Goal: Find specific page/section: Find specific page/section

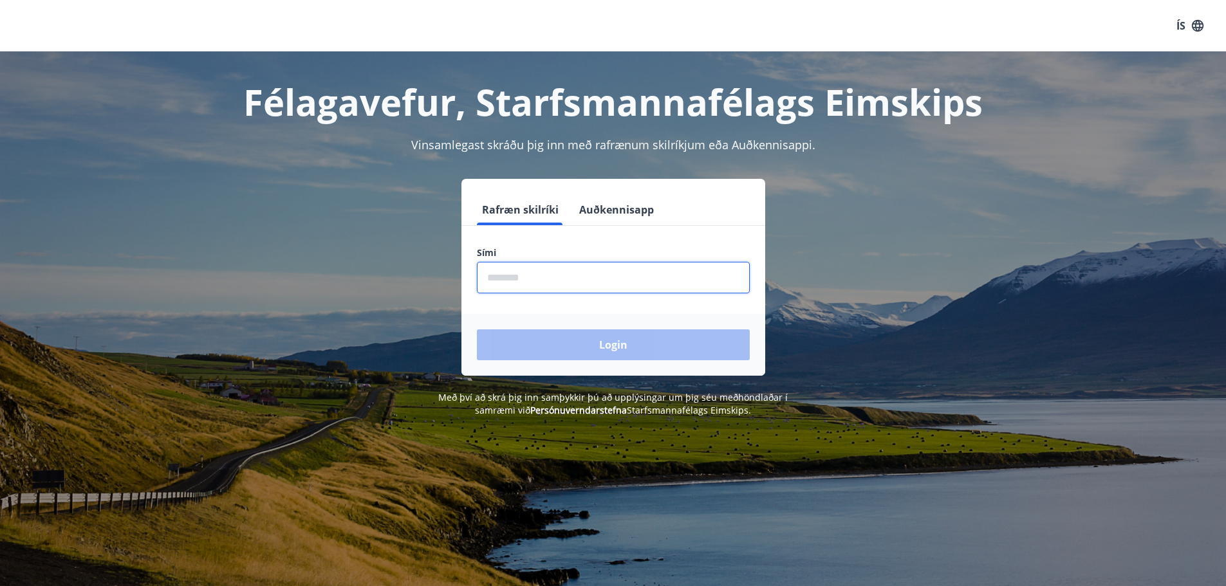
click at [502, 275] on input "phone" at bounding box center [613, 278] width 273 height 32
type input "********"
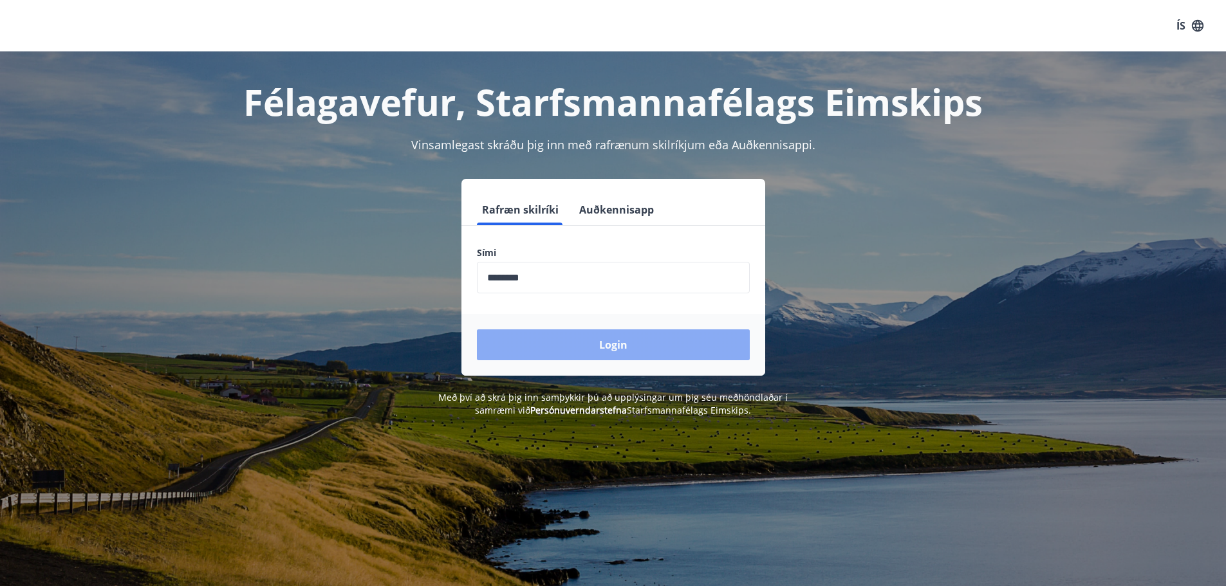
click at [629, 346] on button "Login" at bounding box center [613, 344] width 273 height 31
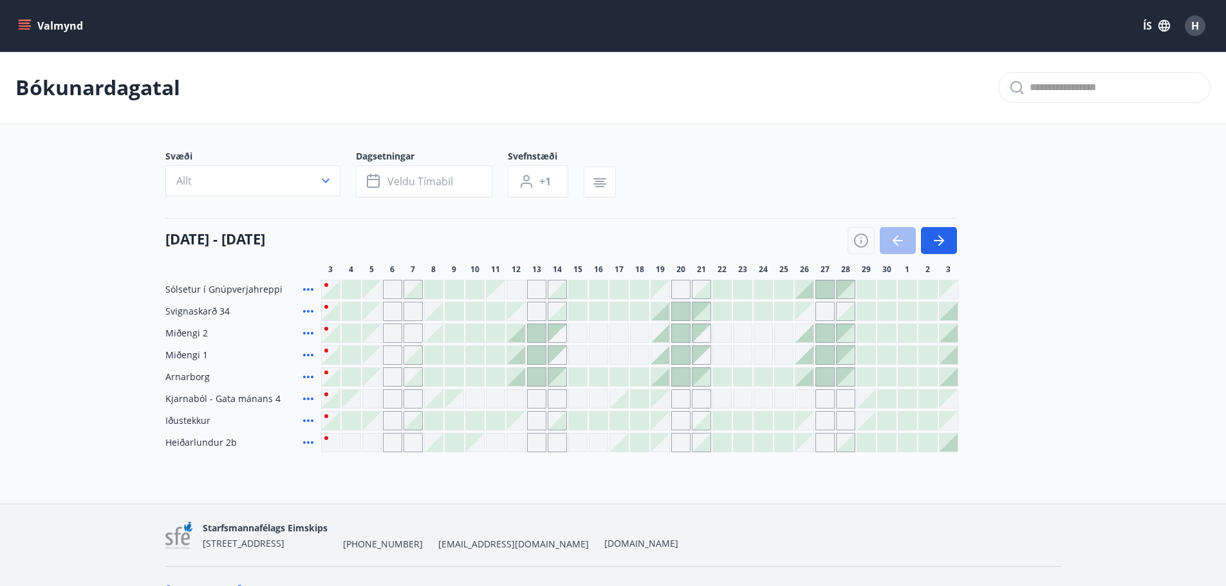
click at [62, 253] on main "Bókunardagatal Svæði Allt Dagsetningar Veldu tímabil Svefnstæði +1 03 september…" at bounding box center [613, 251] width 1226 height 401
click at [776, 117] on div "Bókunardagatal" at bounding box center [613, 87] width 1226 height 73
click at [596, 180] on icon "button" at bounding box center [599, 178] width 13 height 1
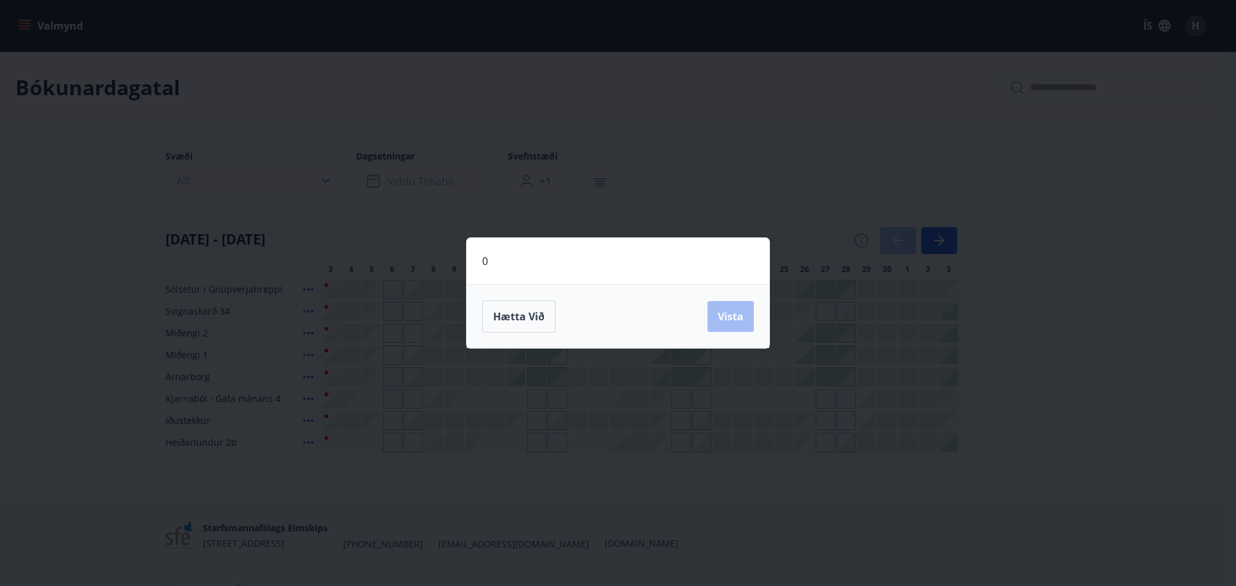
click at [727, 128] on div "0 Hætta við Vista" at bounding box center [618, 293] width 1236 height 586
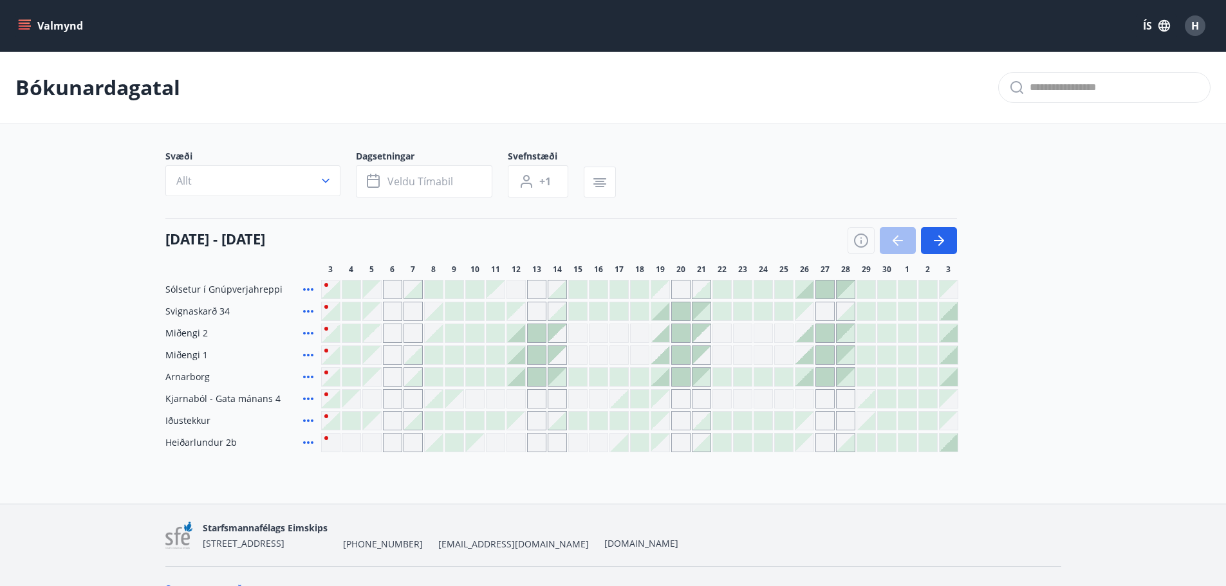
click at [20, 21] on icon "menu" at bounding box center [24, 25] width 13 height 13
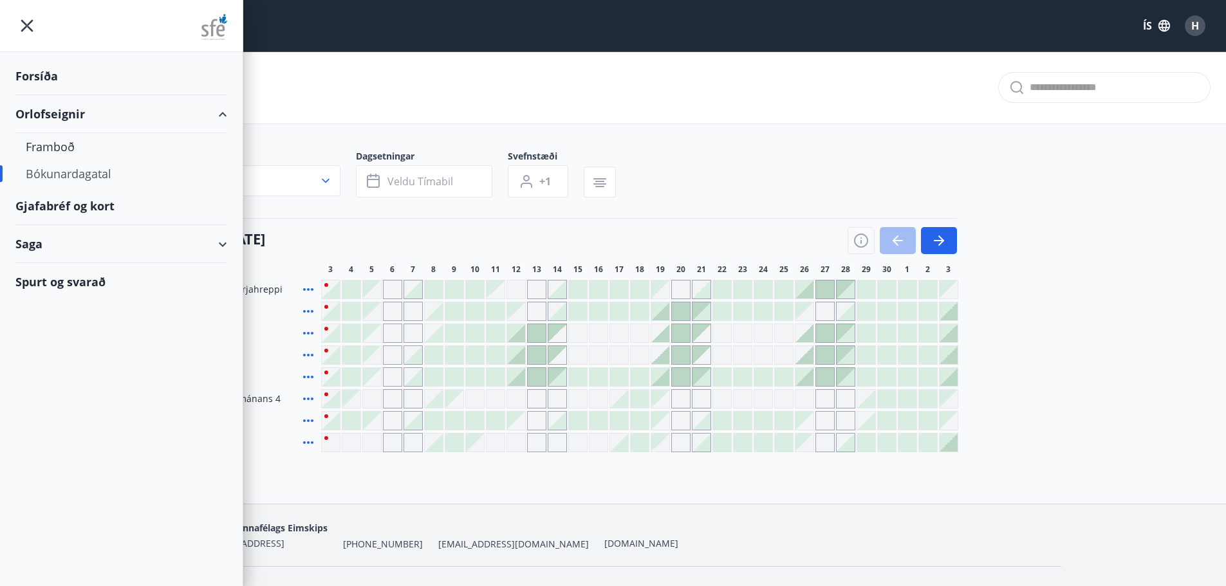
click at [68, 209] on div "Gjafabréf og kort" at bounding box center [121, 206] width 212 height 38
click at [33, 198] on div "Gjafabréf og kort" at bounding box center [121, 206] width 212 height 38
click at [57, 201] on div "Gjafabréf og kort" at bounding box center [121, 206] width 212 height 38
